Goal: Transaction & Acquisition: Purchase product/service

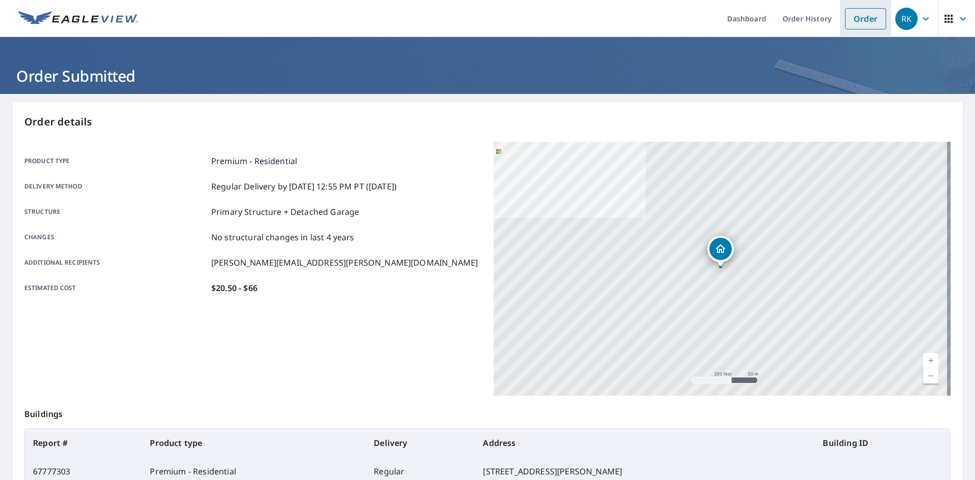
click at [859, 15] on link "Order" at bounding box center [865, 18] width 41 height 21
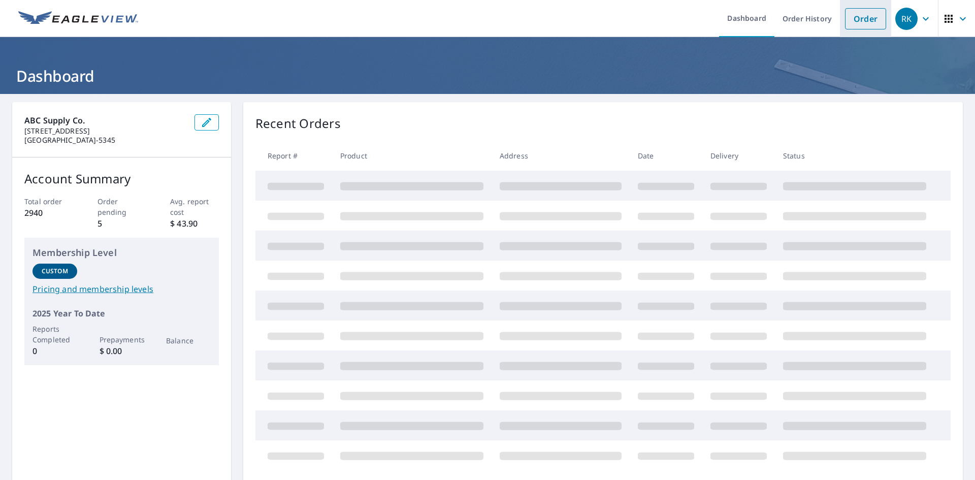
click at [851, 16] on link "Order" at bounding box center [865, 18] width 41 height 21
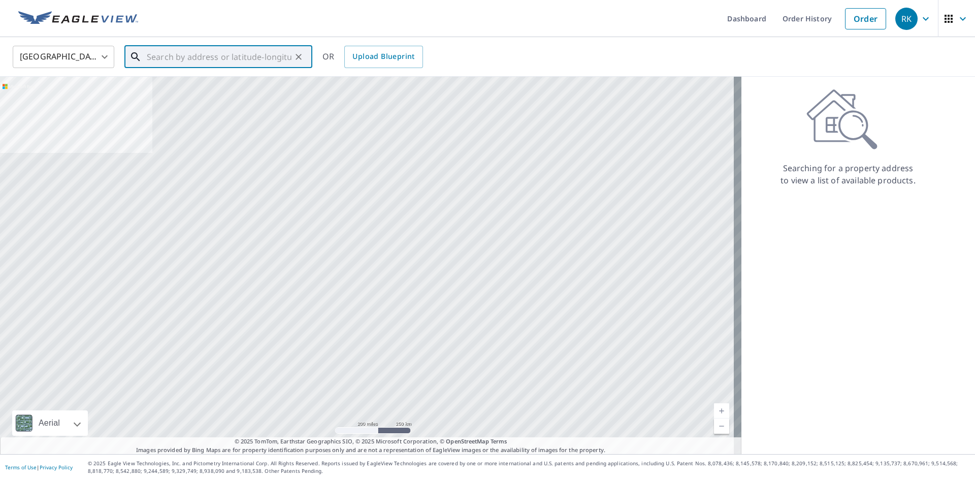
click at [261, 58] on input "text" at bounding box center [219, 57] width 145 height 28
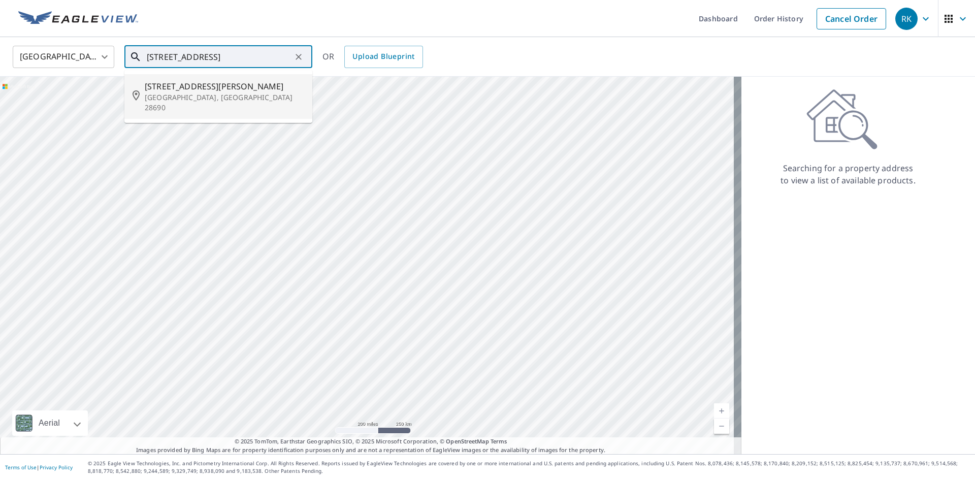
click at [206, 100] on p "Valdese, NC 28690" at bounding box center [224, 102] width 159 height 20
type input "118 Micol Dr NE Valdese, NC 28690"
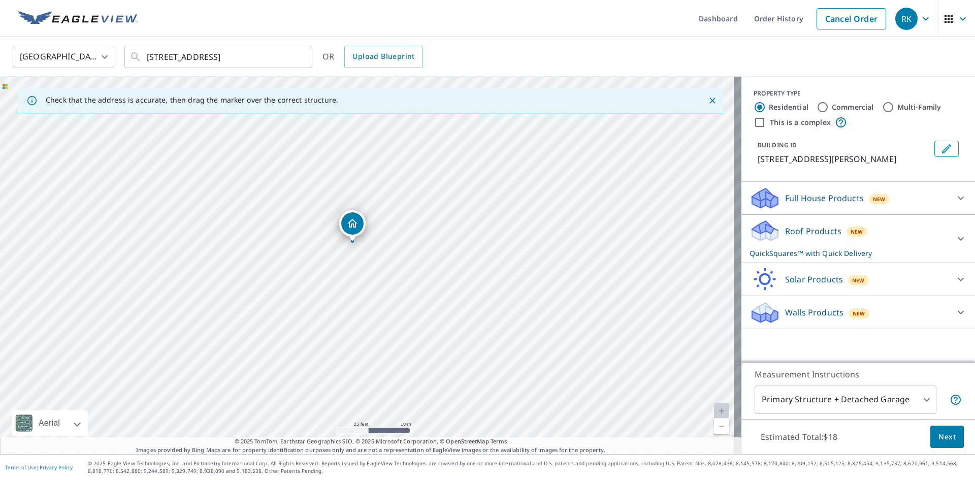
drag, startPoint x: 350, startPoint y: 241, endPoint x: 357, endPoint y: 226, distance: 16.4
drag, startPoint x: 788, startPoint y: 230, endPoint x: 788, endPoint y: 236, distance: 6.1
click at [789, 230] on p "Roof Products" at bounding box center [813, 231] width 56 height 12
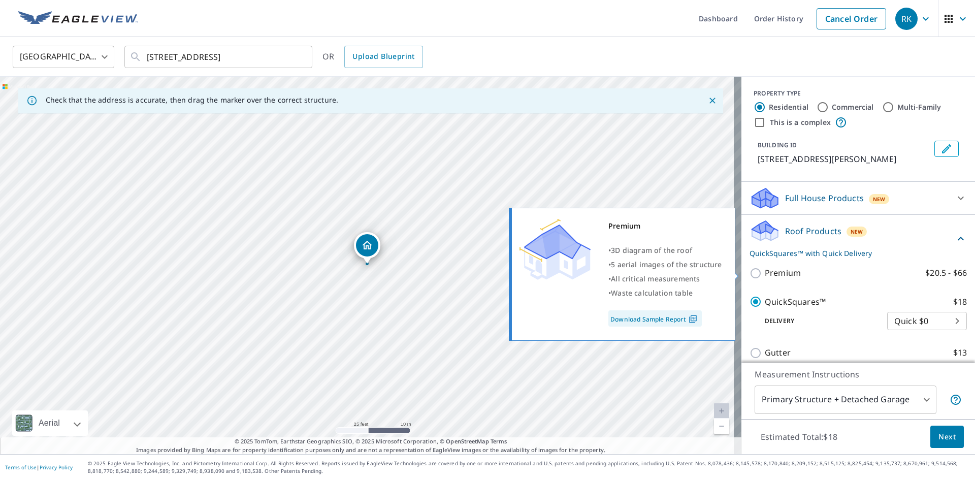
click at [773, 274] on p "Premium" at bounding box center [783, 273] width 36 height 13
click at [765, 274] on input "Premium $20.5 - $66" at bounding box center [757, 273] width 15 height 12
checkbox input "true"
checkbox input "false"
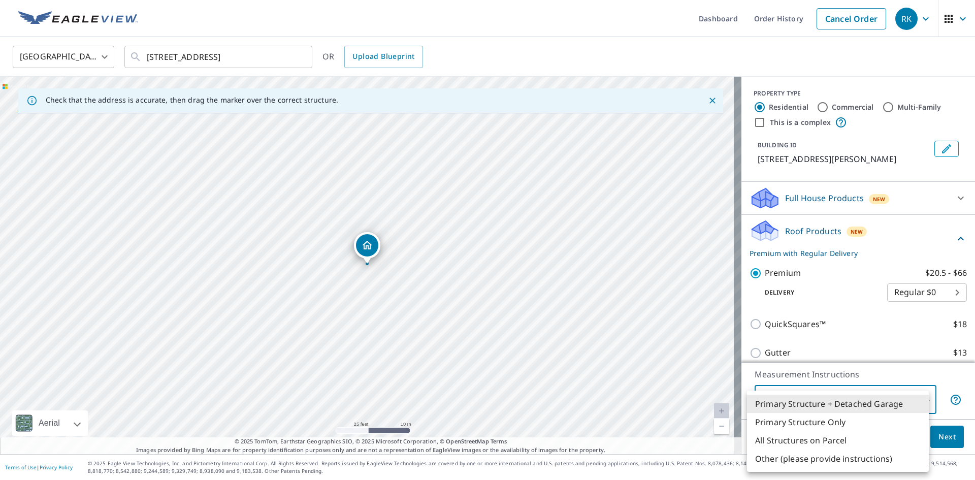
click at [805, 398] on body "RK RK Dashboard Order History Cancel Order RK United States US ​ 118 Micol Dr N…" at bounding box center [487, 240] width 975 height 480
click at [799, 442] on li "All Structures on Parcel" at bounding box center [838, 440] width 182 height 18
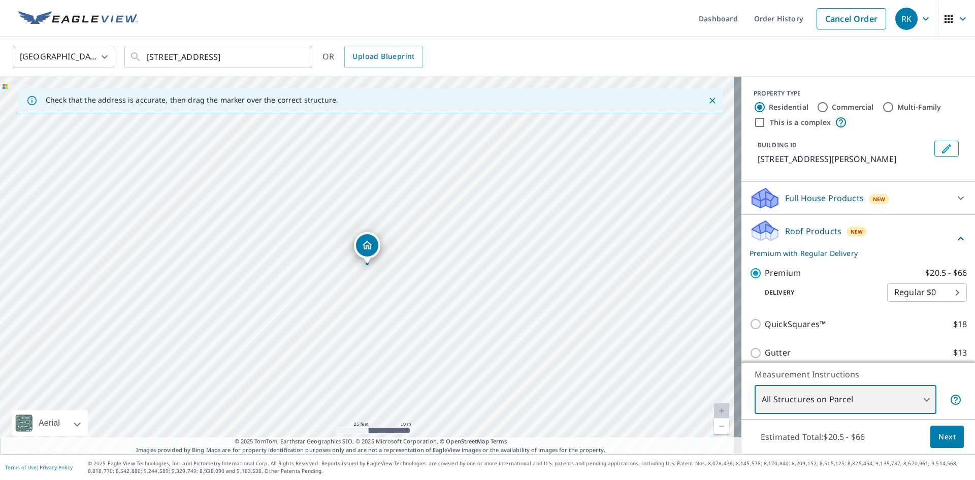
type input "3"
click at [939, 439] on span "Next" at bounding box center [947, 437] width 17 height 13
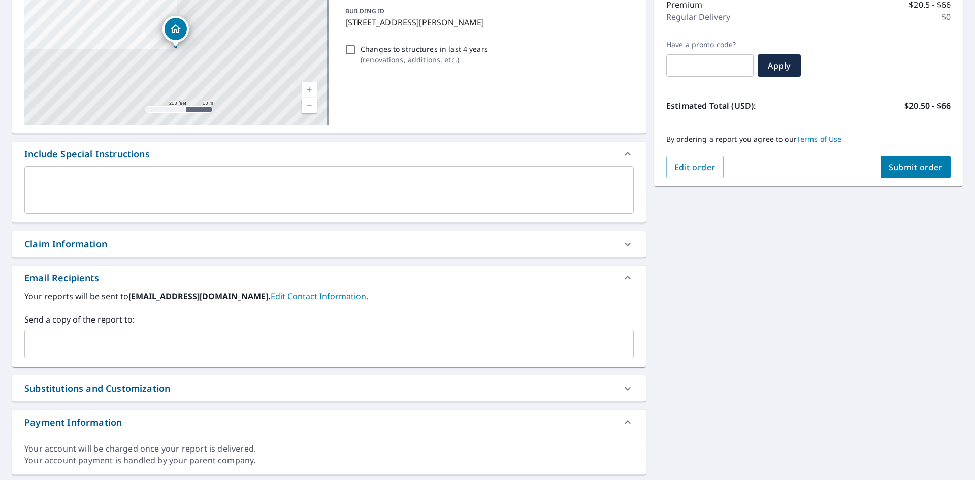
scroll to position [152, 0]
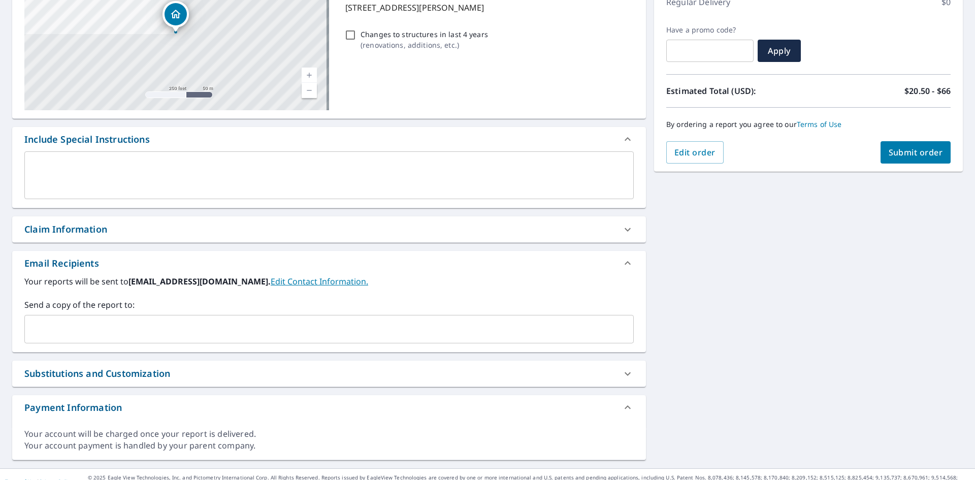
click at [129, 330] on input "text" at bounding box center [321, 328] width 585 height 19
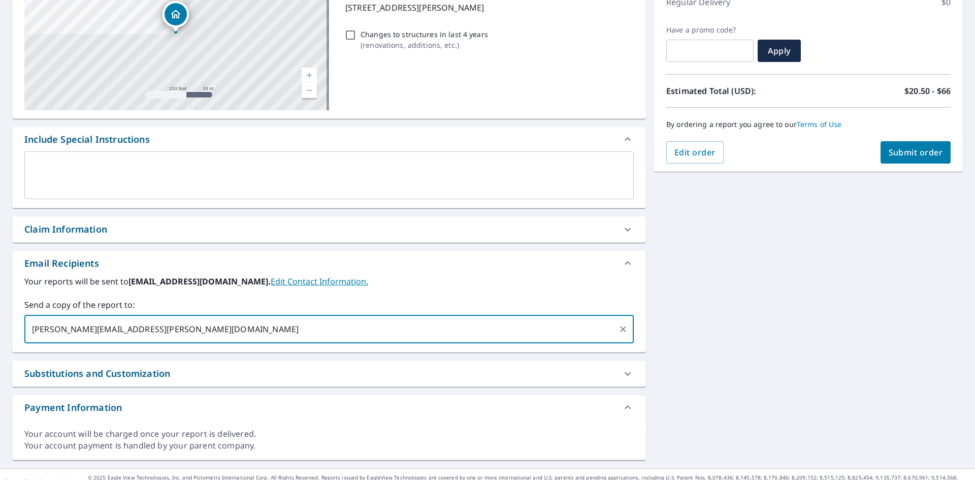
type input "[PERSON_NAME][EMAIL_ADDRESS][PERSON_NAME][DOMAIN_NAME]"
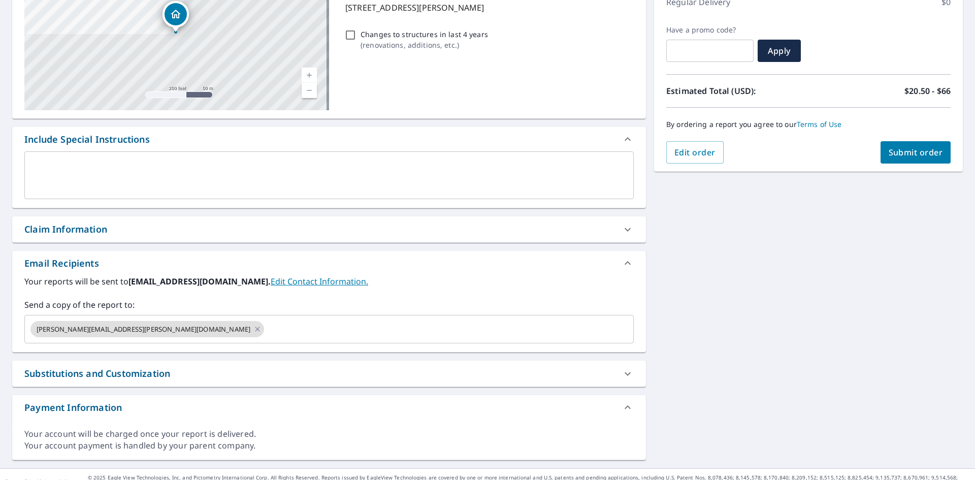
click at [819, 192] on div "118 Micol Dr NE Valdese, NC 28690 Aerial Road A standard road map Aerial A deta…" at bounding box center [487, 205] width 975 height 527
click at [904, 154] on span "Submit order" at bounding box center [916, 152] width 54 height 11
checkbox input "true"
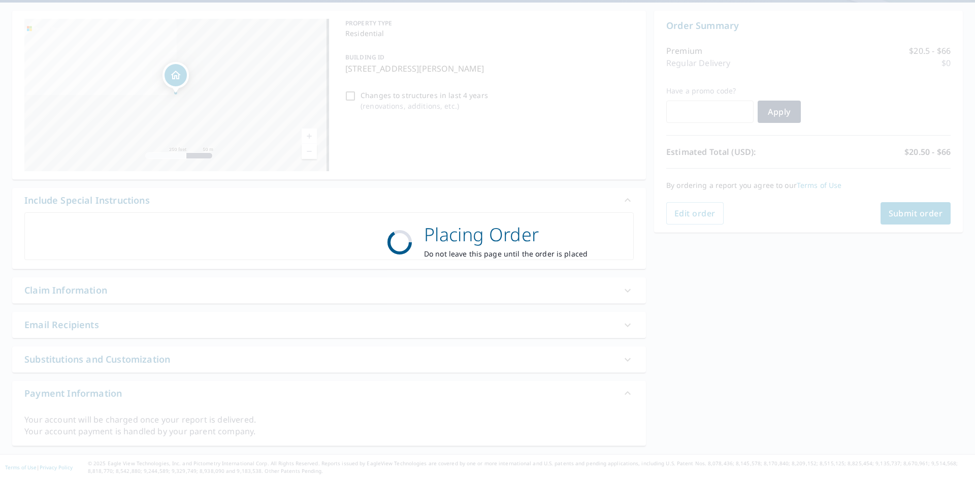
scroll to position [91, 0]
